Goal: Transaction & Acquisition: Subscribe to service/newsletter

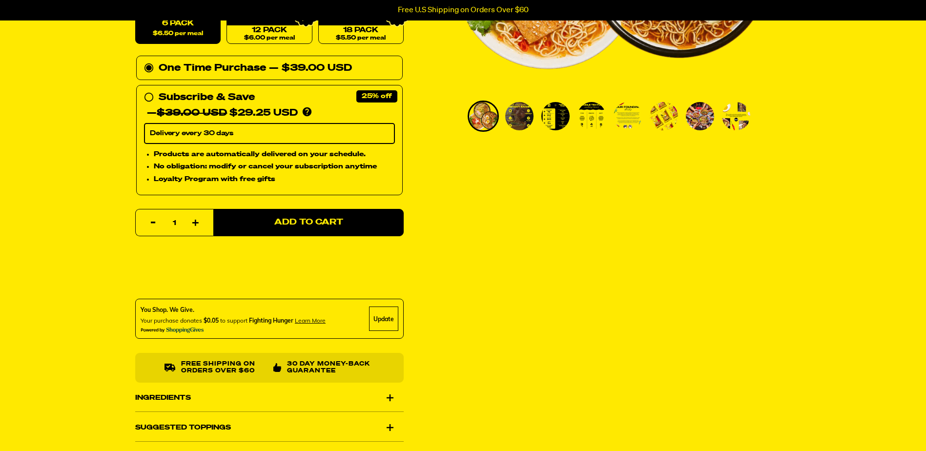
scroll to position [195, 0]
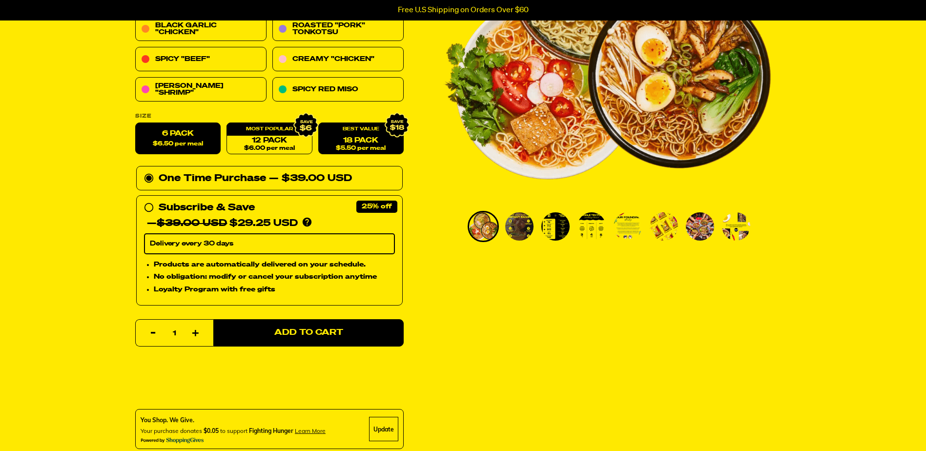
click at [353, 140] on link "18 Pack $5.50 per meal" at bounding box center [360, 139] width 85 height 32
radio input "false"
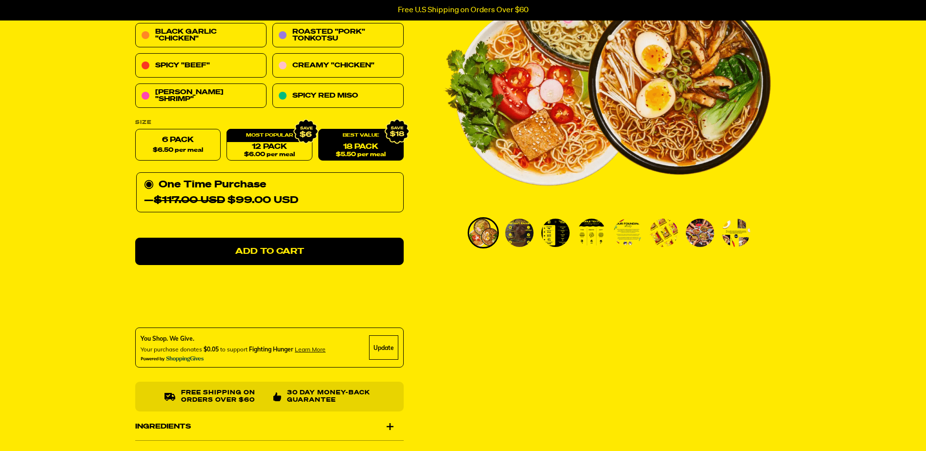
scroll to position [98, 0]
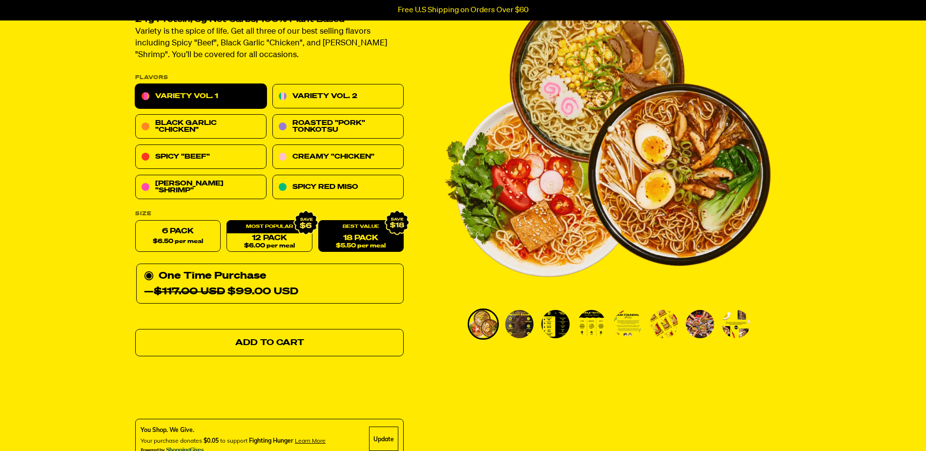
click at [267, 334] on link "Add to Cart" at bounding box center [269, 342] width 268 height 27
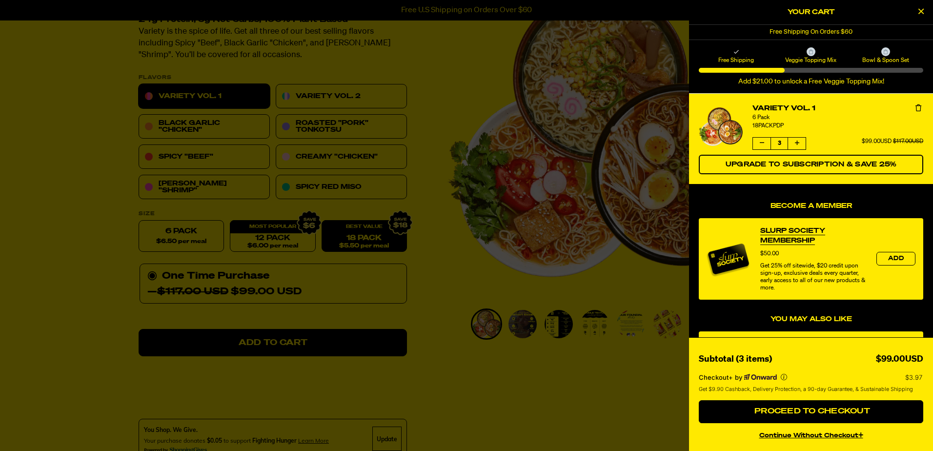
click at [440, 87] on div at bounding box center [466, 225] width 933 height 451
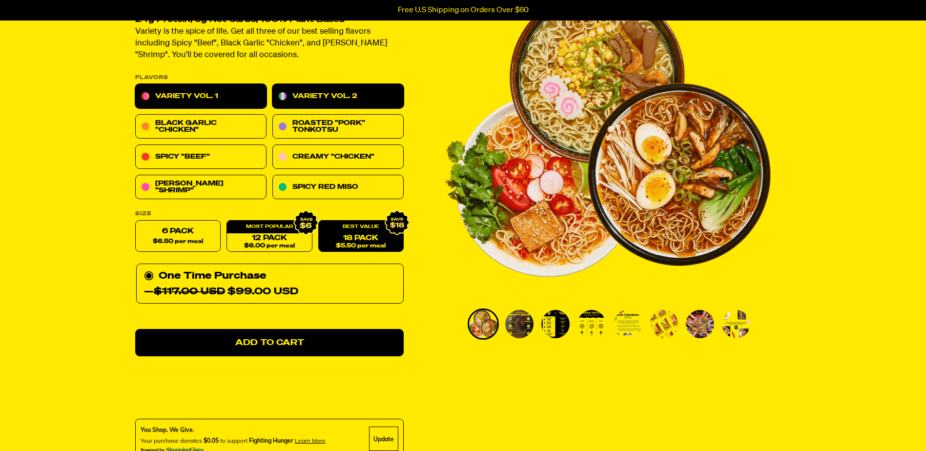
click at [345, 103] on link "Variety Vol. 2" at bounding box center [337, 96] width 131 height 24
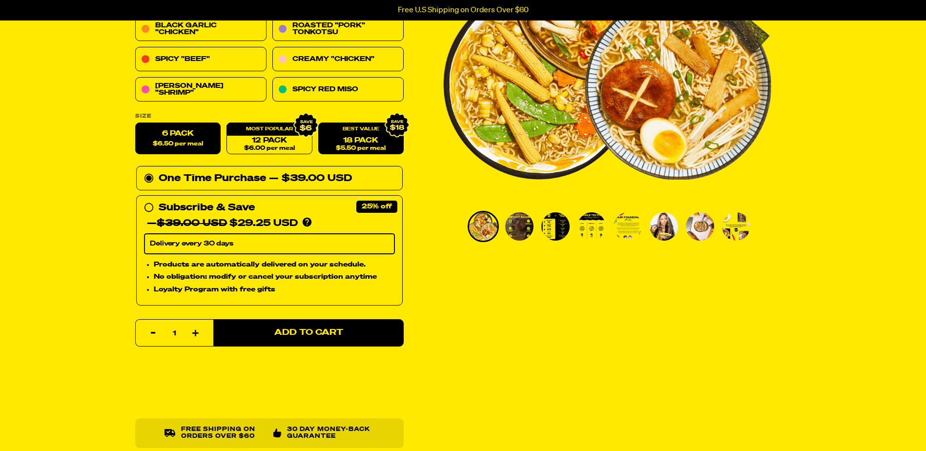
click at [387, 142] on link "18 Pack $5.50 per meal" at bounding box center [360, 139] width 85 height 32
radio input "false"
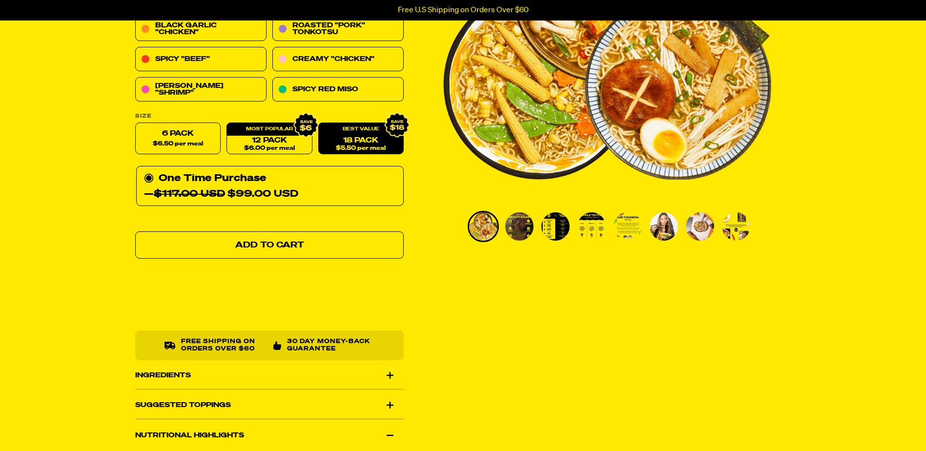
click at [295, 239] on link "Add to Cart" at bounding box center [269, 245] width 268 height 27
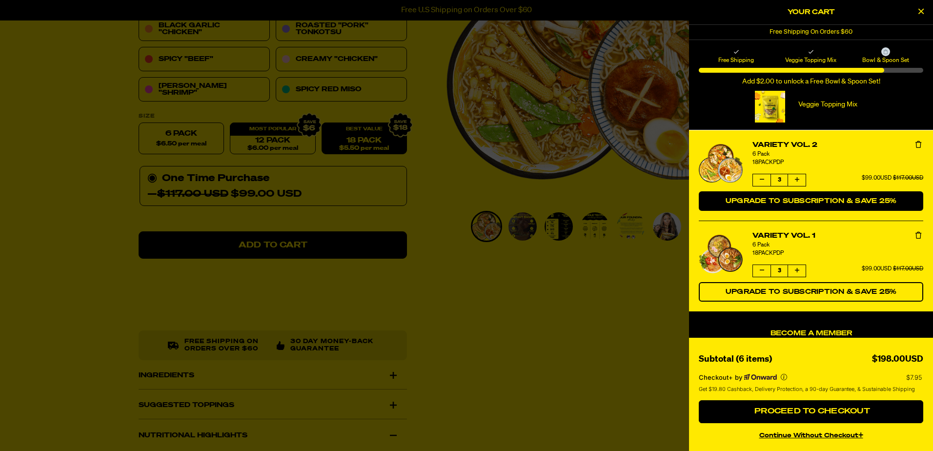
click at [821, 203] on span "Upgrade to Subscription & Save 25%" at bounding box center [811, 201] width 171 height 7
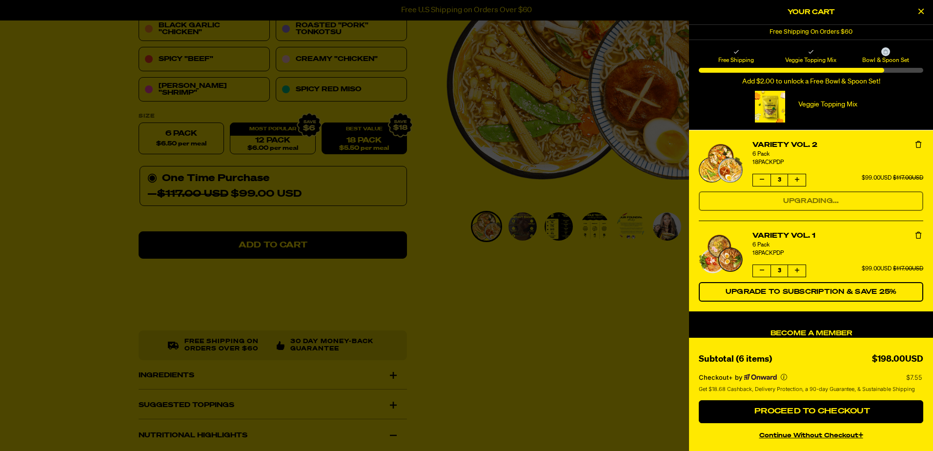
select select "Every 30 Days"
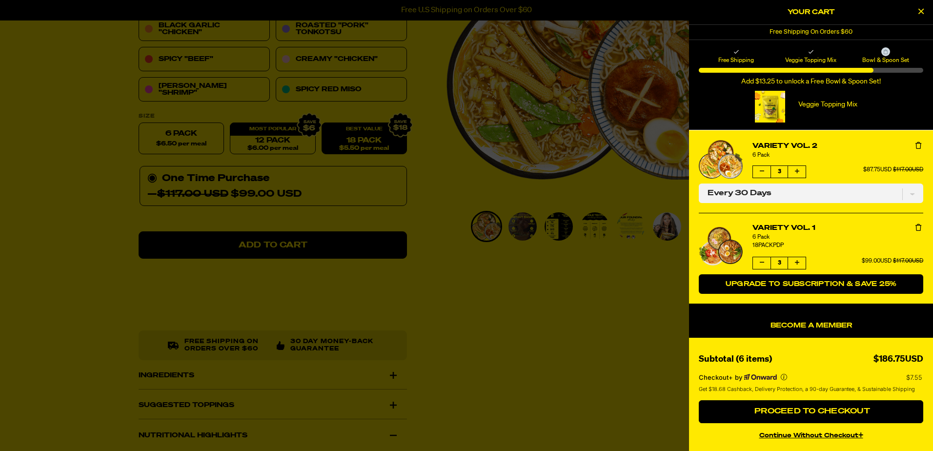
click at [807, 285] on span "Upgrade to Subscription & Save 25%" at bounding box center [811, 284] width 171 height 7
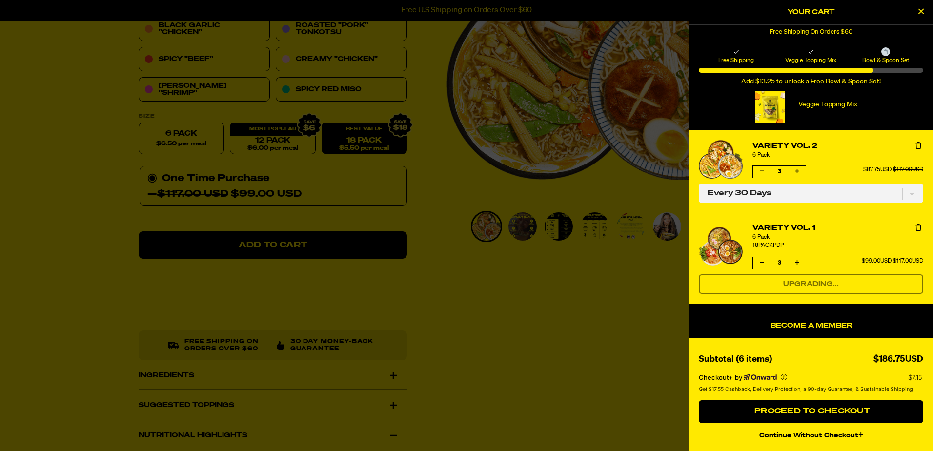
select select "Every 30 Days"
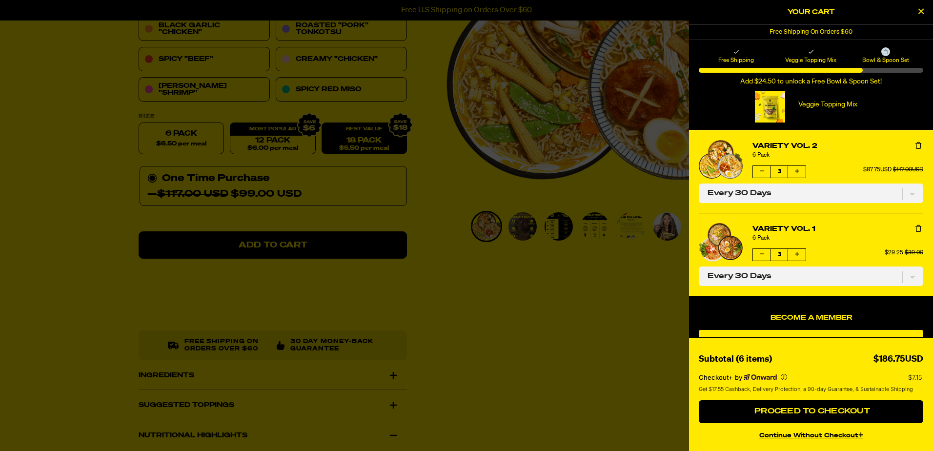
click at [920, 13] on icon "Close Cart" at bounding box center [920, 11] width 5 height 9
